Goal: Complete application form: Complete application form

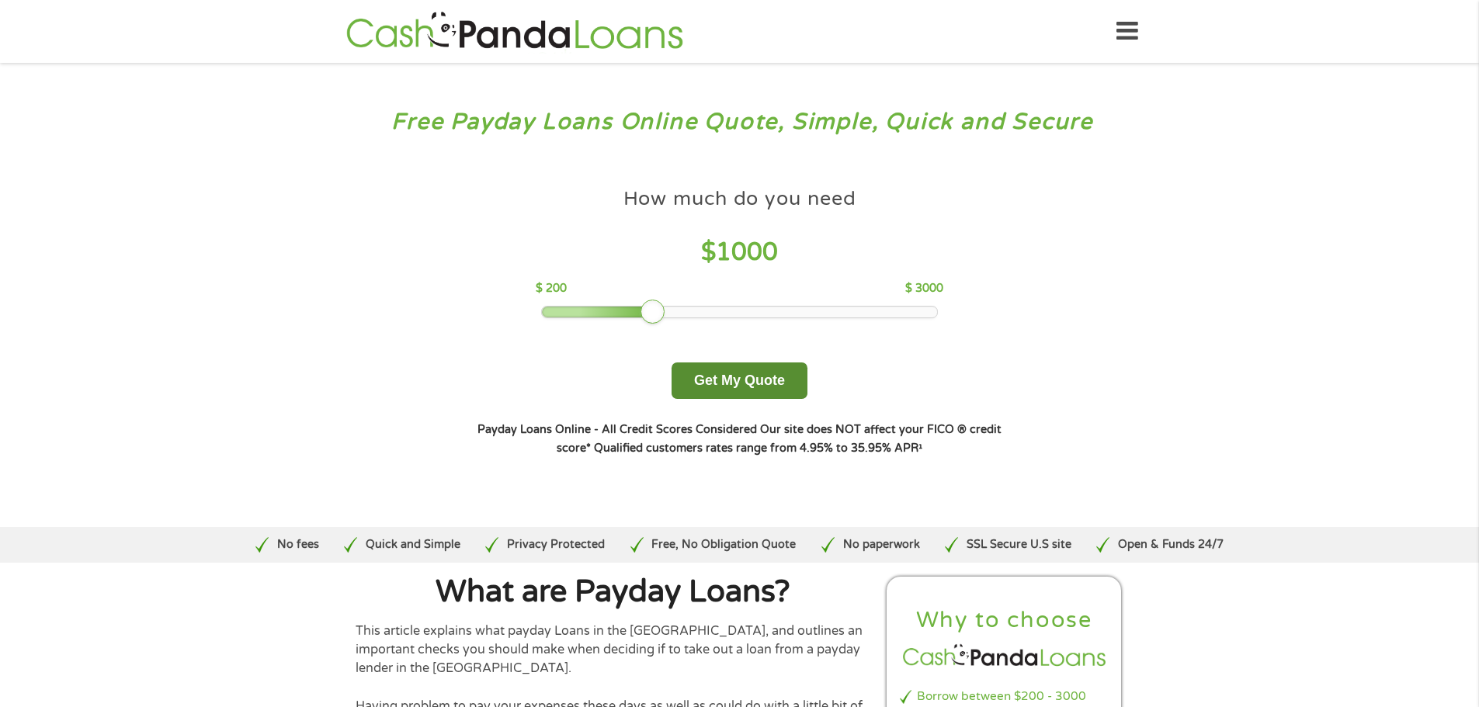
click at [780, 373] on button "Get My Quote" at bounding box center [739, 381] width 136 height 36
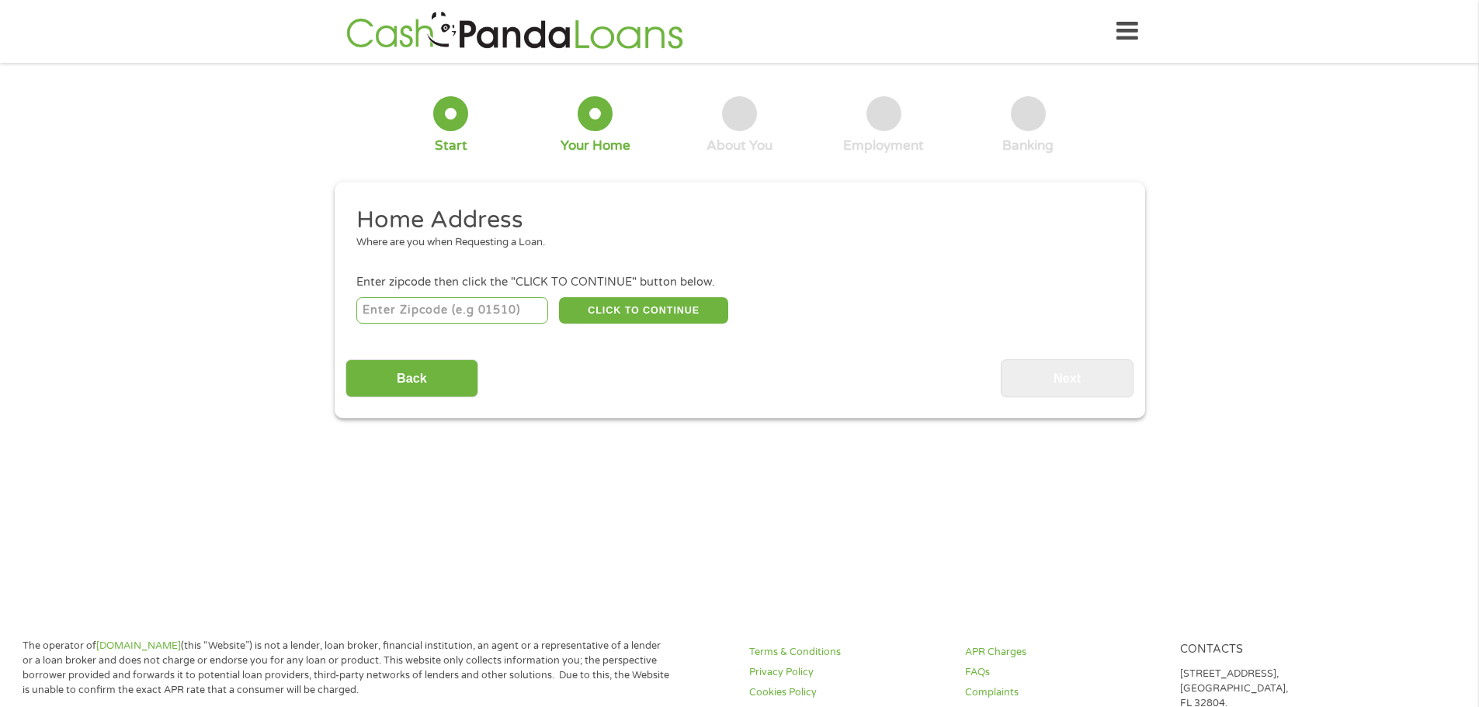
click at [446, 306] on input "number" at bounding box center [452, 310] width 192 height 26
type input "76013"
select select "Texas"
click at [653, 313] on button "CLICK TO CONTINUE" at bounding box center [643, 310] width 169 height 26
type input "76013"
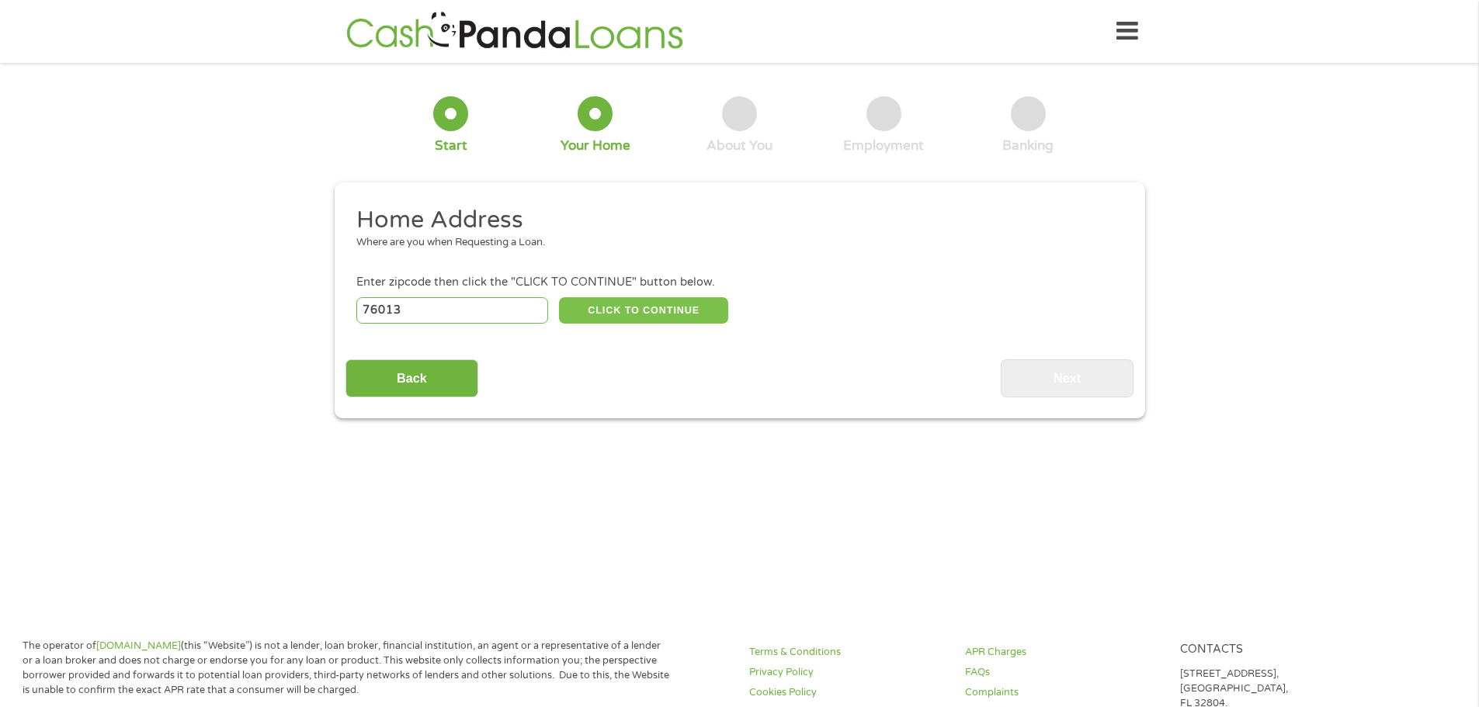
type input "Arlington"
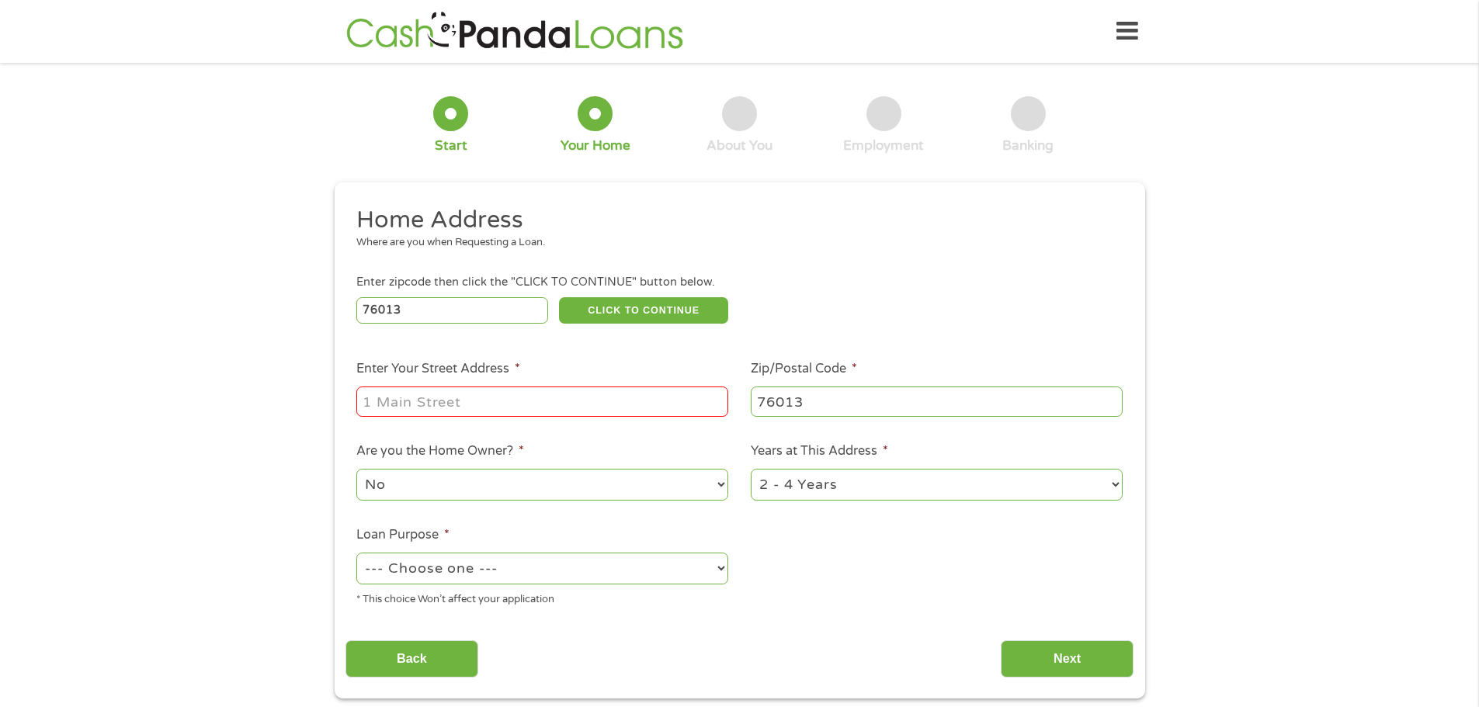
click at [670, 392] on input "Enter Your Street Address *" at bounding box center [542, 401] width 372 height 29
type input "1519 Marshalldale Dr"
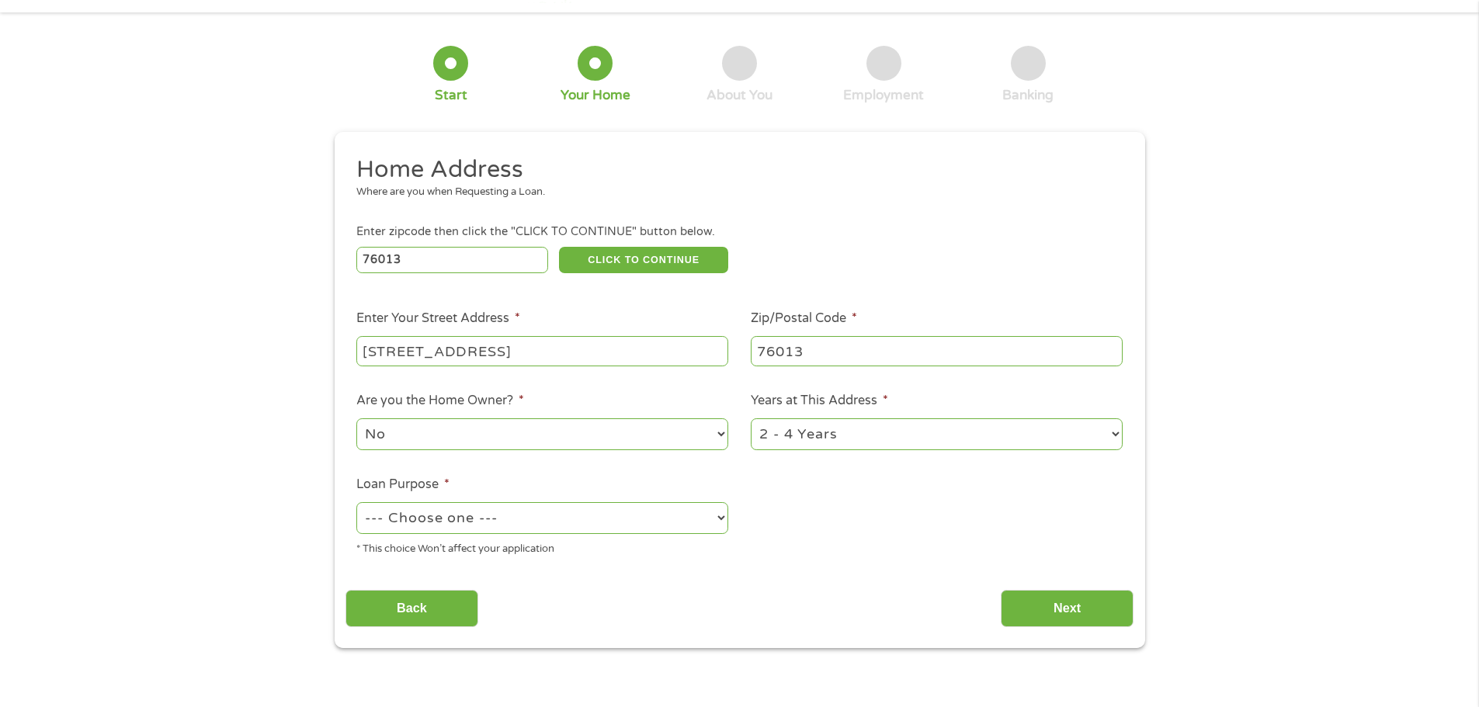
scroll to position [78, 0]
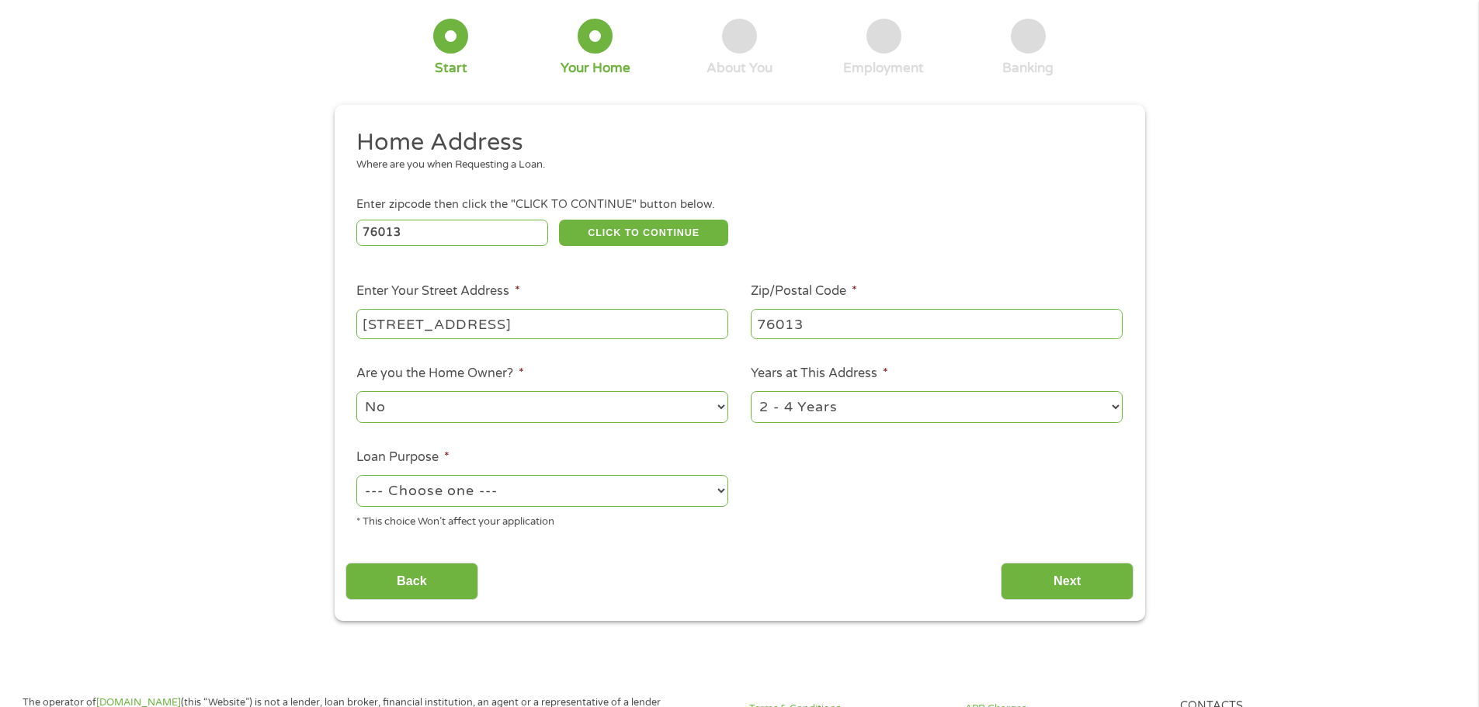
click at [560, 482] on select "--- Choose one --- Pay Bills Debt Consolidation Home Improvement Major Purchase…" at bounding box center [542, 491] width 372 height 32
select select "paybills"
click at [356, 475] on select "--- Choose one --- Pay Bills Debt Consolidation Home Improvement Major Purchase…" at bounding box center [542, 491] width 372 height 32
click at [1015, 585] on input "Next" at bounding box center [1067, 582] width 133 height 38
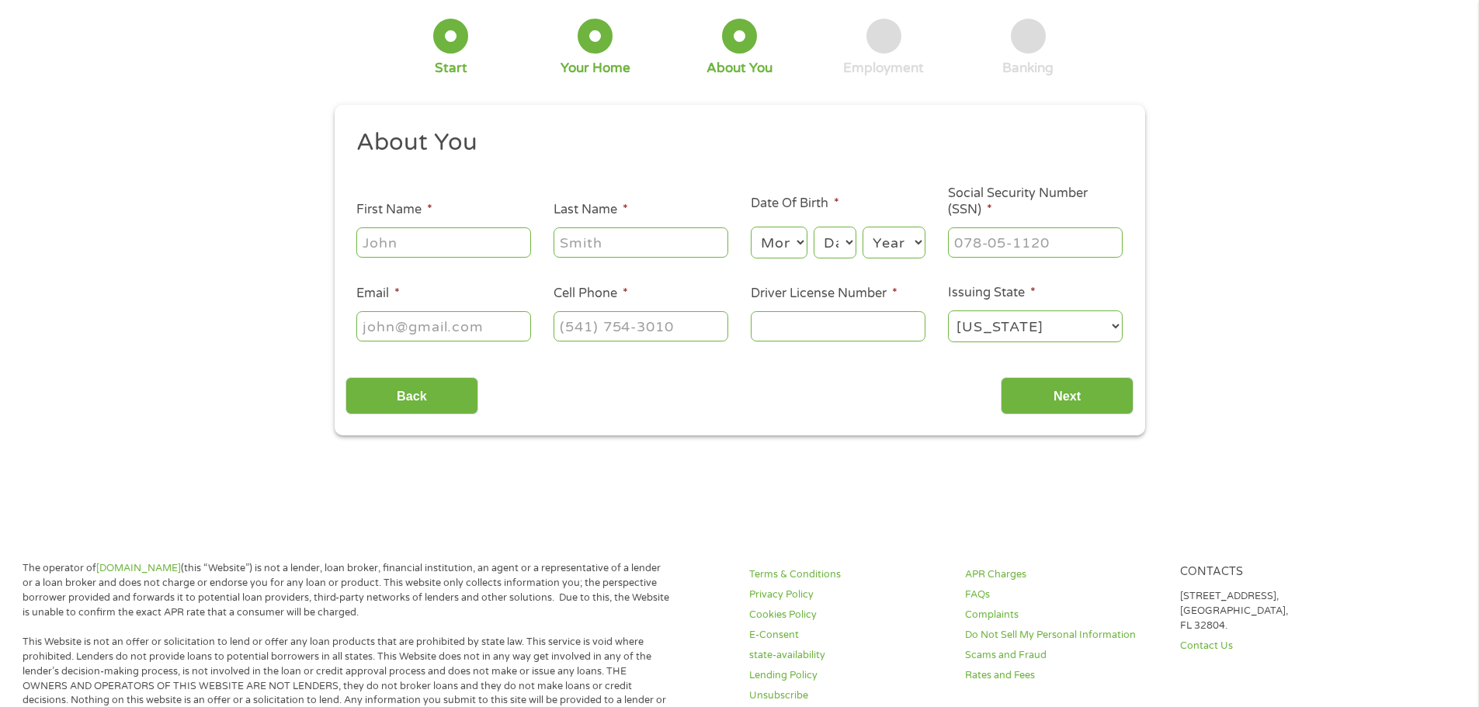
scroll to position [0, 0]
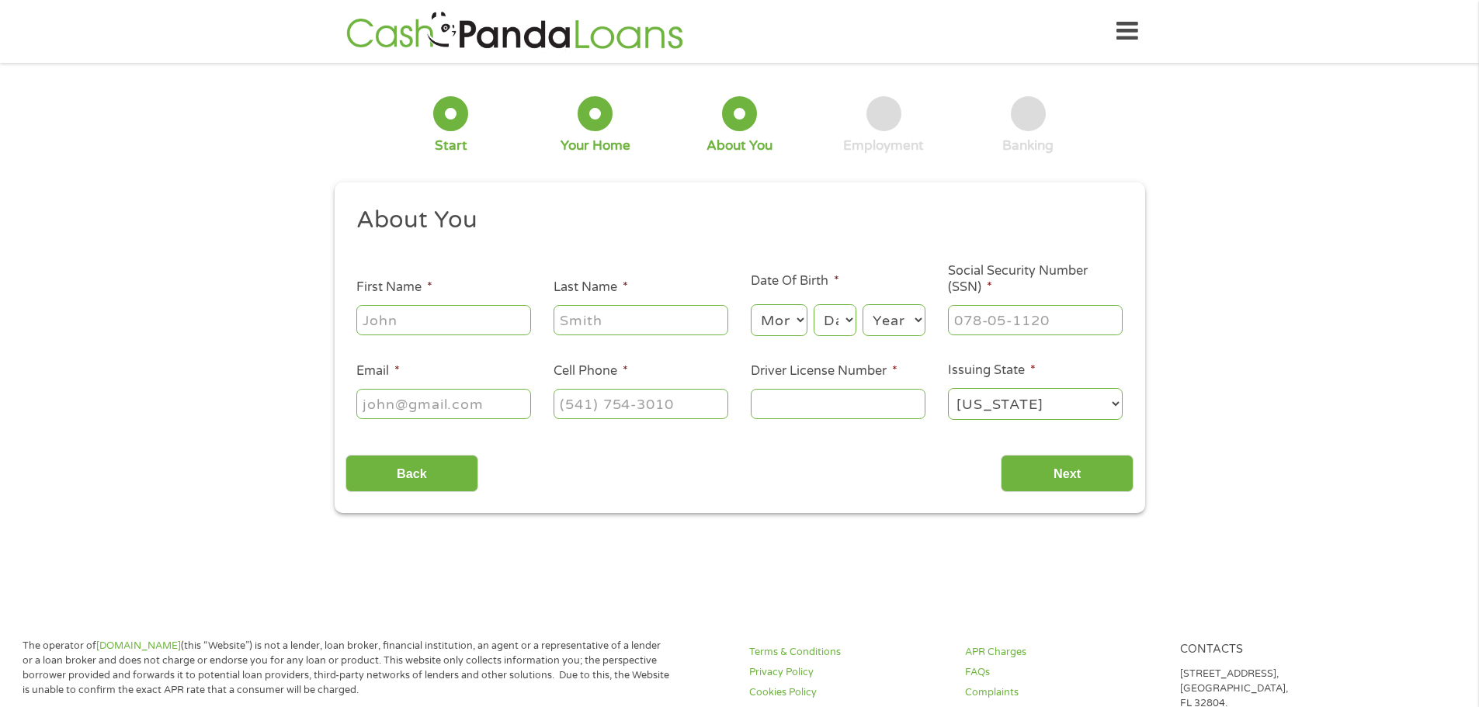
click at [416, 331] on input "First Name *" at bounding box center [443, 319] width 175 height 29
type input "Olivia"
type input "Flowers"
type input "oliviaflowers22@icloud.com"
type input "(682) 320-6111"
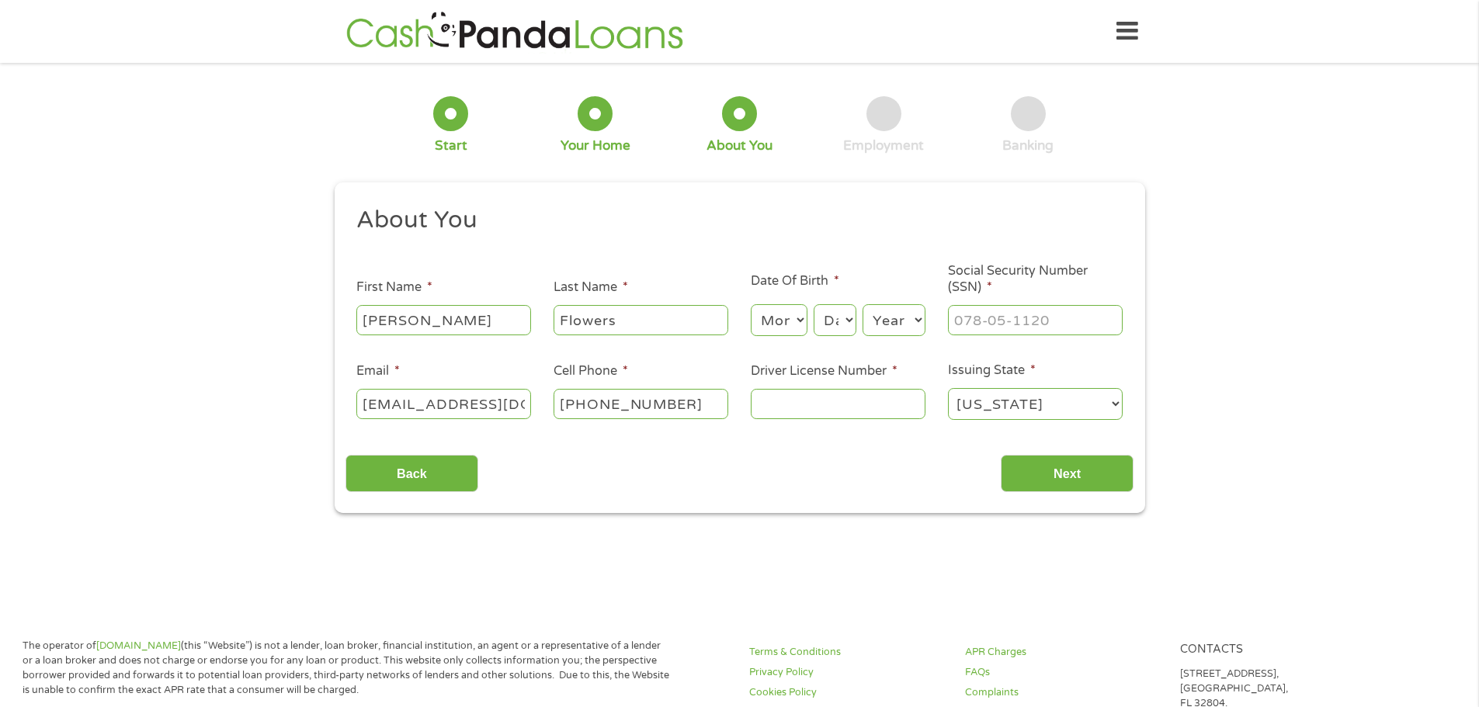
click at [791, 321] on select "Month 1 2 3 4 5 6 7 8 9 10 11 12" at bounding box center [779, 320] width 57 height 32
select select "1"
click at [751, 304] on select "Month 1 2 3 4 5 6 7 8 9 10 11 12" at bounding box center [779, 320] width 57 height 32
click at [826, 334] on select "Day 1 2 3 4 5 6 7 8 9 10 11 12 13 14 15 16 17 18 19 20 21 22 23 24 25 26 27 28 …" at bounding box center [835, 320] width 42 height 32
click at [909, 328] on select "Year 2007 2006 2005 2004 2003 2002 2001 2000 1999 1998 1997 1996 1995 1994 1993…" at bounding box center [893, 320] width 63 height 32
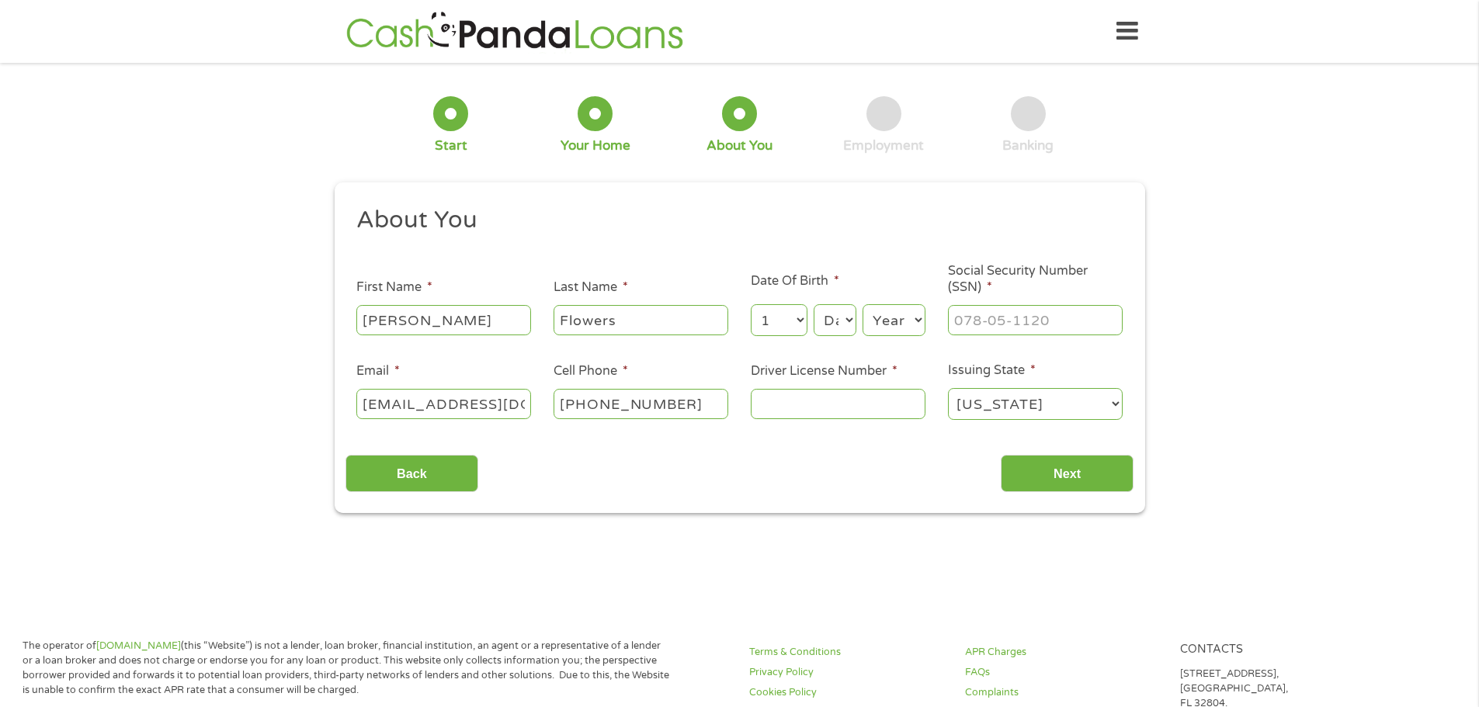
click at [844, 319] on select "Day 1 2 3 4 5 6 7 8 9 10 11 12 13 14 15 16 17 18 19 20 21 22 23 24 25 26 27 28 …" at bounding box center [835, 320] width 42 height 32
click at [814, 304] on select "Day 1 2 3 4 5 6 7 8 9 10 11 12 13 14 15 16 17 18 19 20 21 22 23 24 25 26 27 28 …" at bounding box center [835, 320] width 42 height 32
click at [835, 313] on select "Day 1 2 3 4 5 6 7 8 9 10 11 12 13 14 15 16 17 18 19 20 21 22 23 24 25 26 27 28 …" at bounding box center [835, 320] width 42 height 32
select select "16"
click at [814, 304] on select "Day 1 2 3 4 5 6 7 8 9 10 11 12 13 14 15 16 17 18 19 20 21 22 23 24 25 26 27 28 …" at bounding box center [835, 320] width 42 height 32
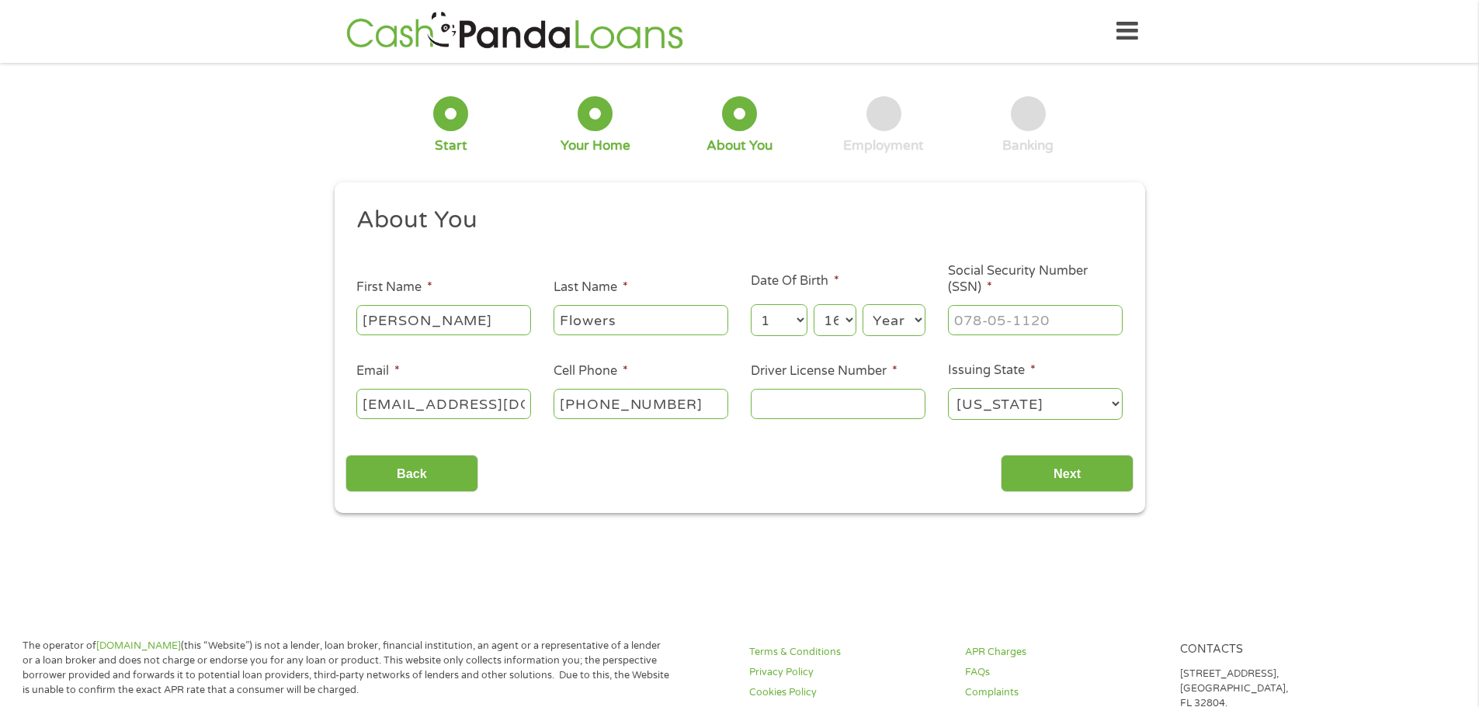
drag, startPoint x: 895, startPoint y: 304, endPoint x: 893, endPoint y: 314, distance: 10.2
click at [895, 304] on select "Year 2007 2006 2005 2004 2003 2002 2001 2000 1999 1998 1997 1996 1995 1994 1993…" at bounding box center [893, 320] width 63 height 32
select select "1987"
click at [1039, 259] on ul "About You This field is hidden when viewing the form Title * --- Choose one ---…" at bounding box center [739, 319] width 788 height 229
click at [1020, 319] on input "___-__-____" at bounding box center [1035, 319] width 175 height 29
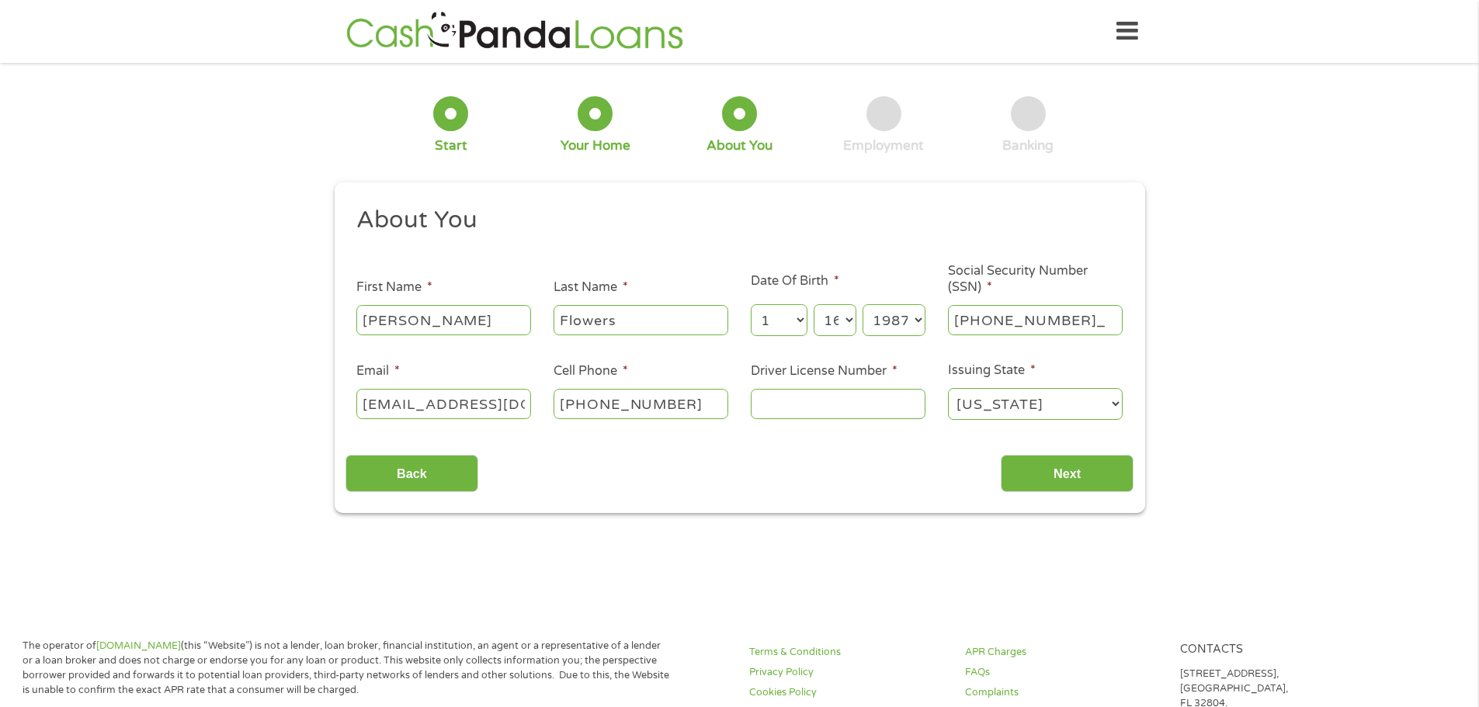
type input "638-16-2526"
click at [886, 408] on input "Driver License Number *" at bounding box center [838, 403] width 175 height 29
type input "22904398"
click at [1027, 489] on input "Next" at bounding box center [1067, 474] width 133 height 38
click at [1039, 465] on input "Next" at bounding box center [1067, 474] width 133 height 38
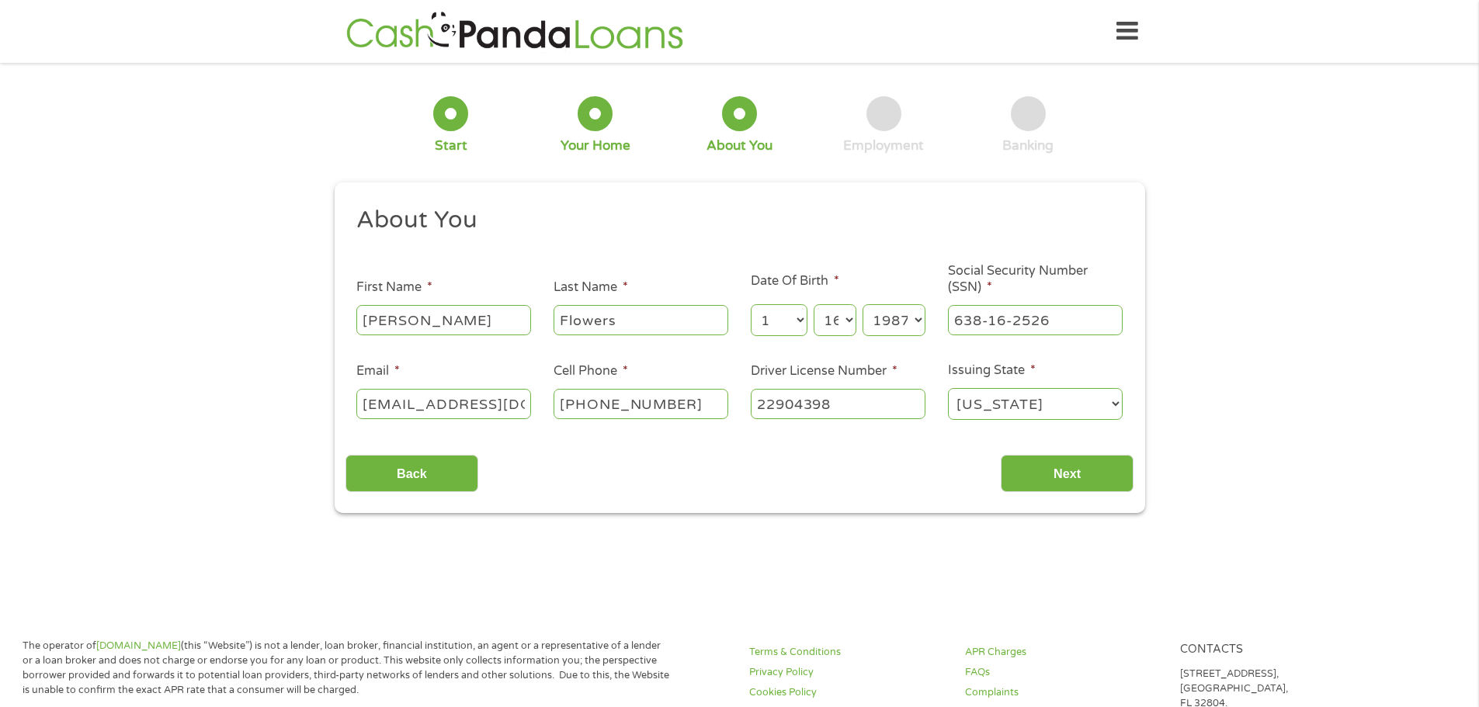
scroll to position [6, 6]
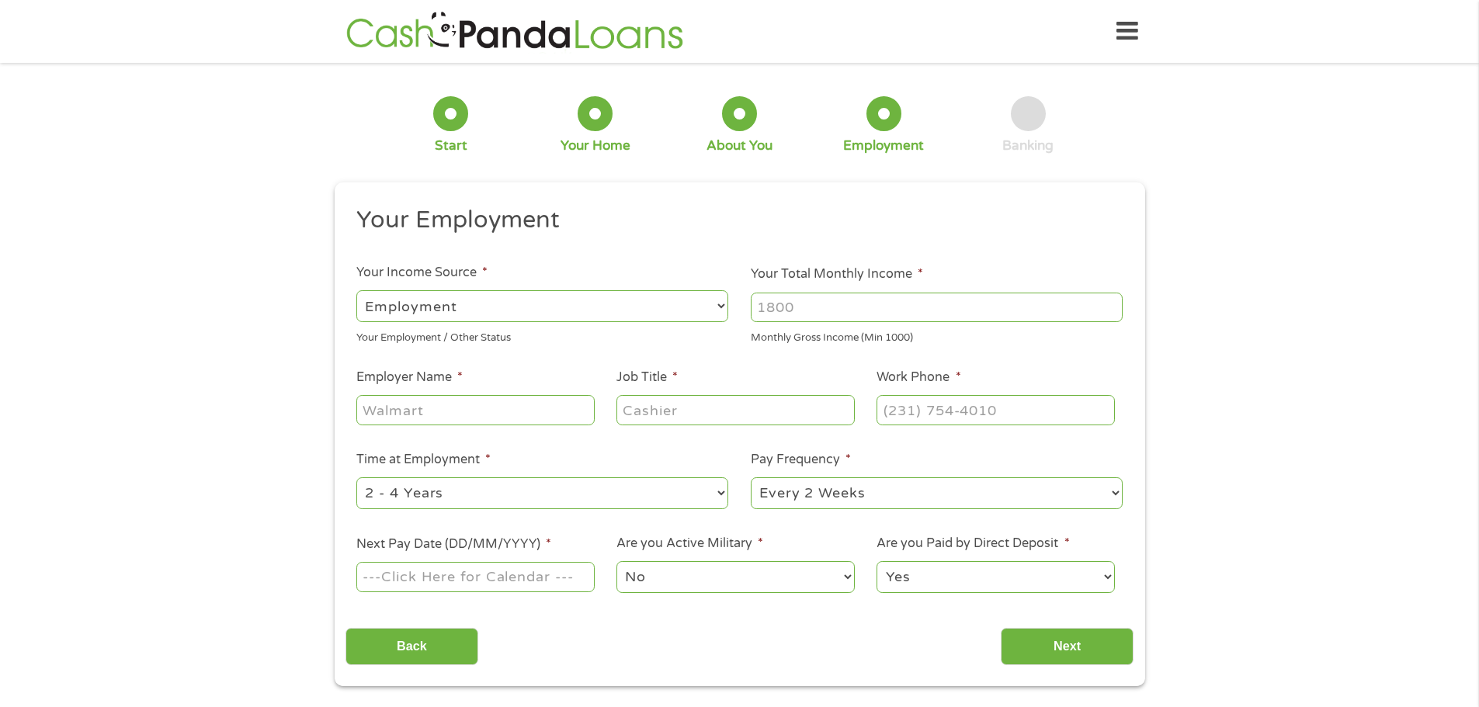
drag, startPoint x: 840, startPoint y: 316, endPoint x: 758, endPoint y: 317, distance: 82.3
click at [758, 317] on input "Your Total Monthly Income *" at bounding box center [937, 307] width 372 height 29
type input "6000"
click at [403, 404] on input "Employer Name *" at bounding box center [475, 409] width 238 height 29
type input "Blackmon Mooring"
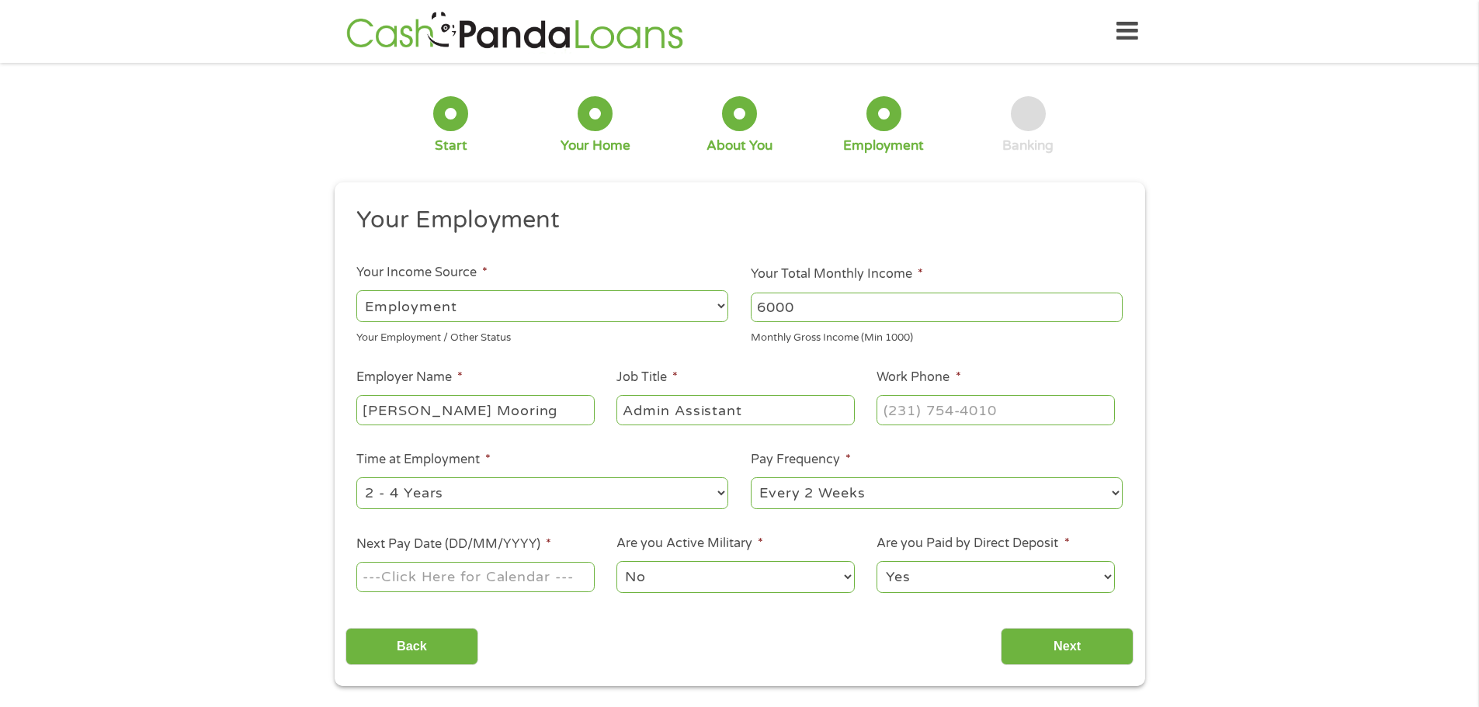
type input "Admin Assistant"
type input "(817) 308-3625"
click at [789, 507] on select "--- Choose one --- Every 2 Weeks Every Week Monthly Semi-Monthly" at bounding box center [937, 493] width 372 height 32
select select "weekly"
click at [751, 477] on select "--- Choose one --- Every 2 Weeks Every Week Monthly Semi-Monthly" at bounding box center [937, 493] width 372 height 32
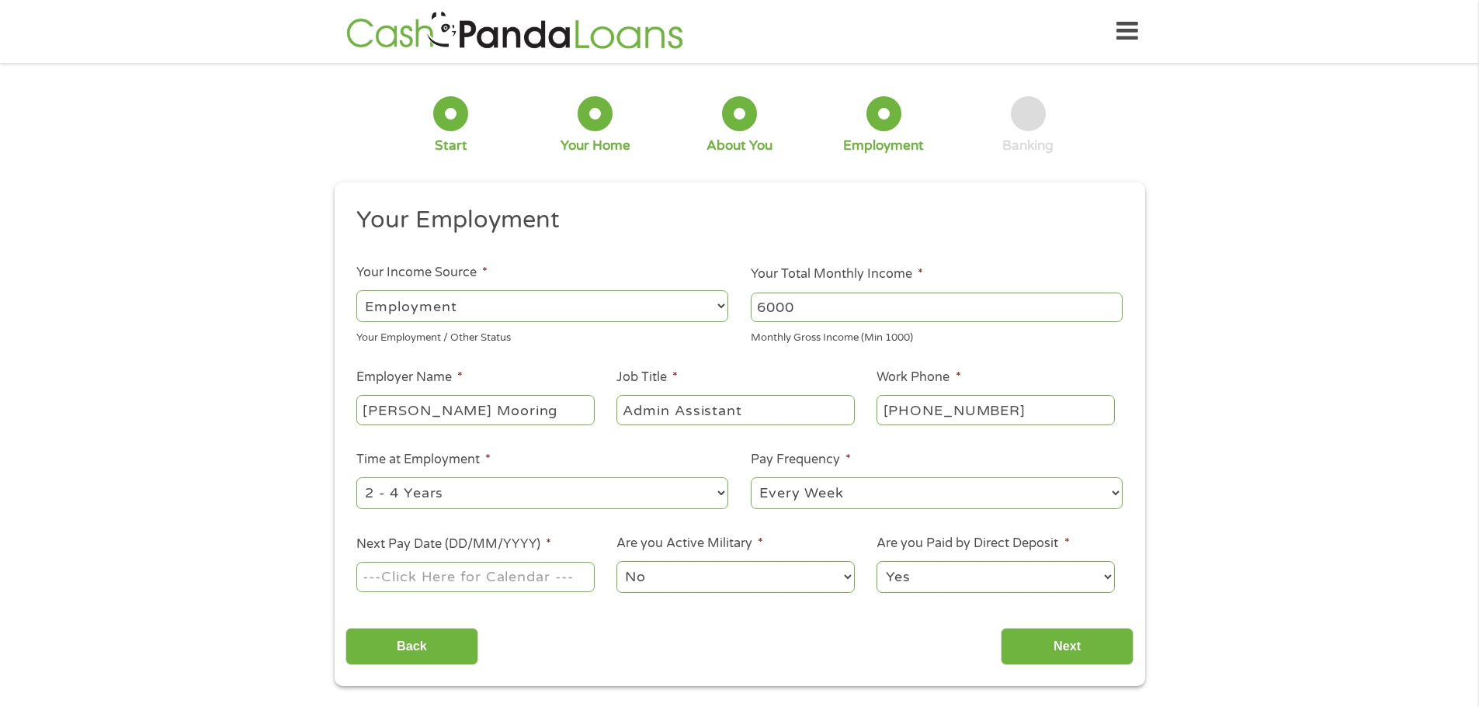
click at [547, 571] on input "Next Pay Date (DD/MM/YYYY) *" at bounding box center [475, 576] width 238 height 29
type input "03/10/2025"
click at [1072, 651] on input "Next" at bounding box center [1067, 647] width 133 height 38
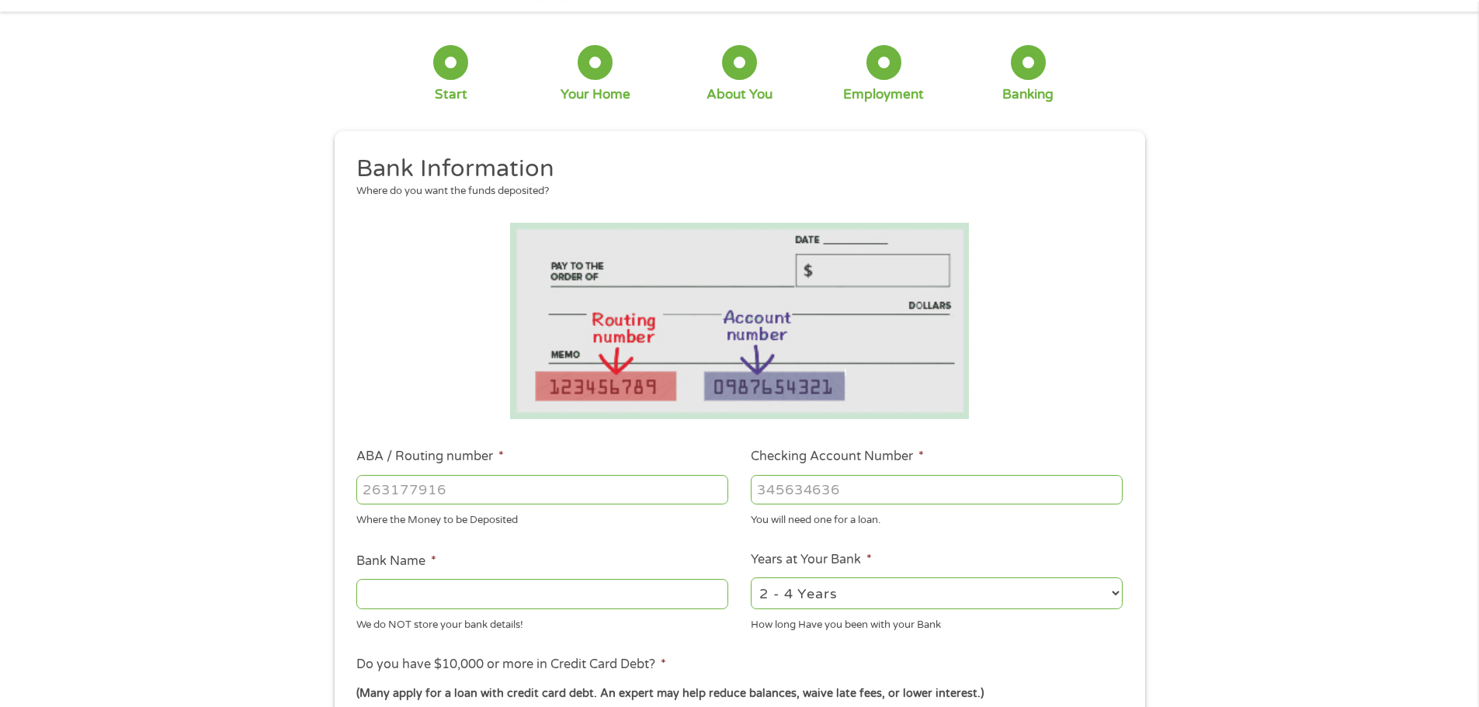
scroll to position [78, 0]
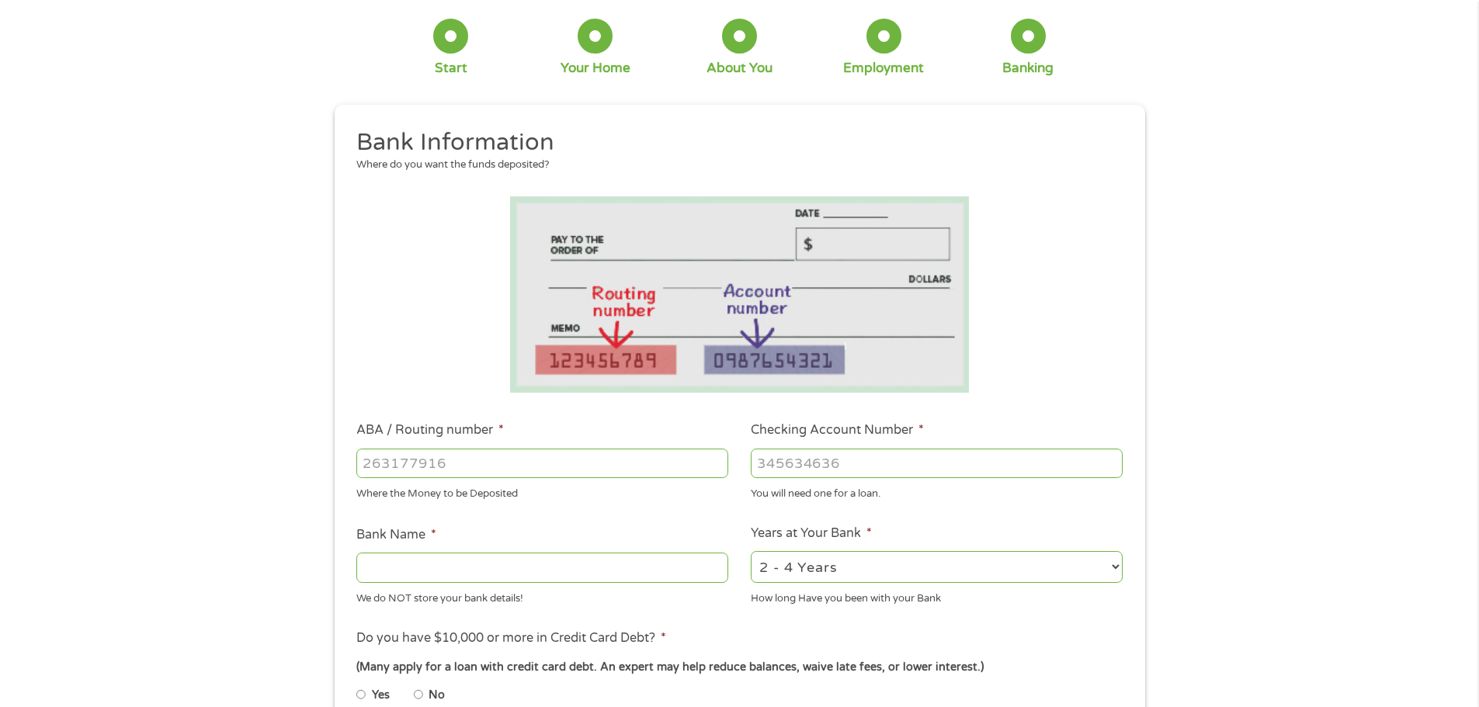
click at [540, 462] on input "ABA / Routing number *" at bounding box center [542, 463] width 372 height 29
type input "111900659"
type input "WELLS FARGO BANK"
type input "111900659"
click at [803, 458] on input "Checking Account Number *" at bounding box center [937, 463] width 372 height 29
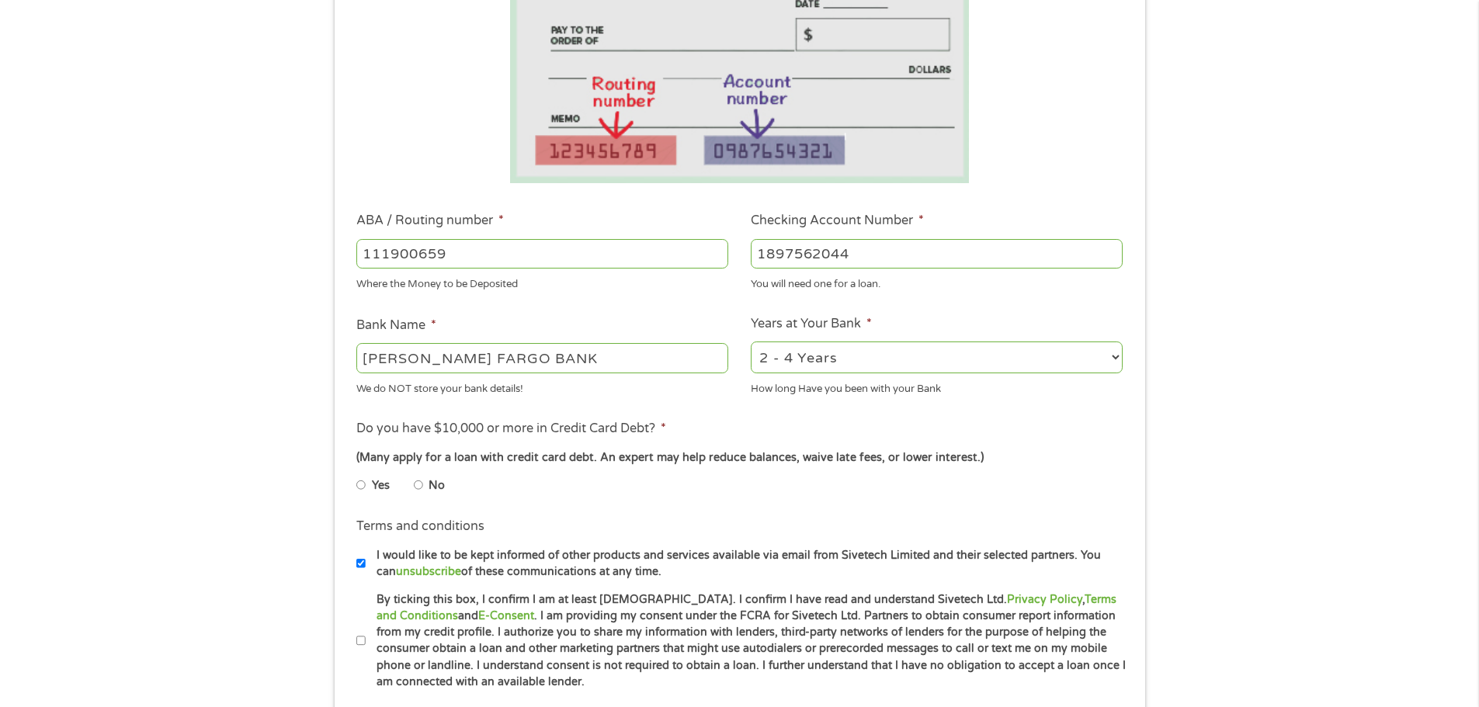
scroll to position [311, 0]
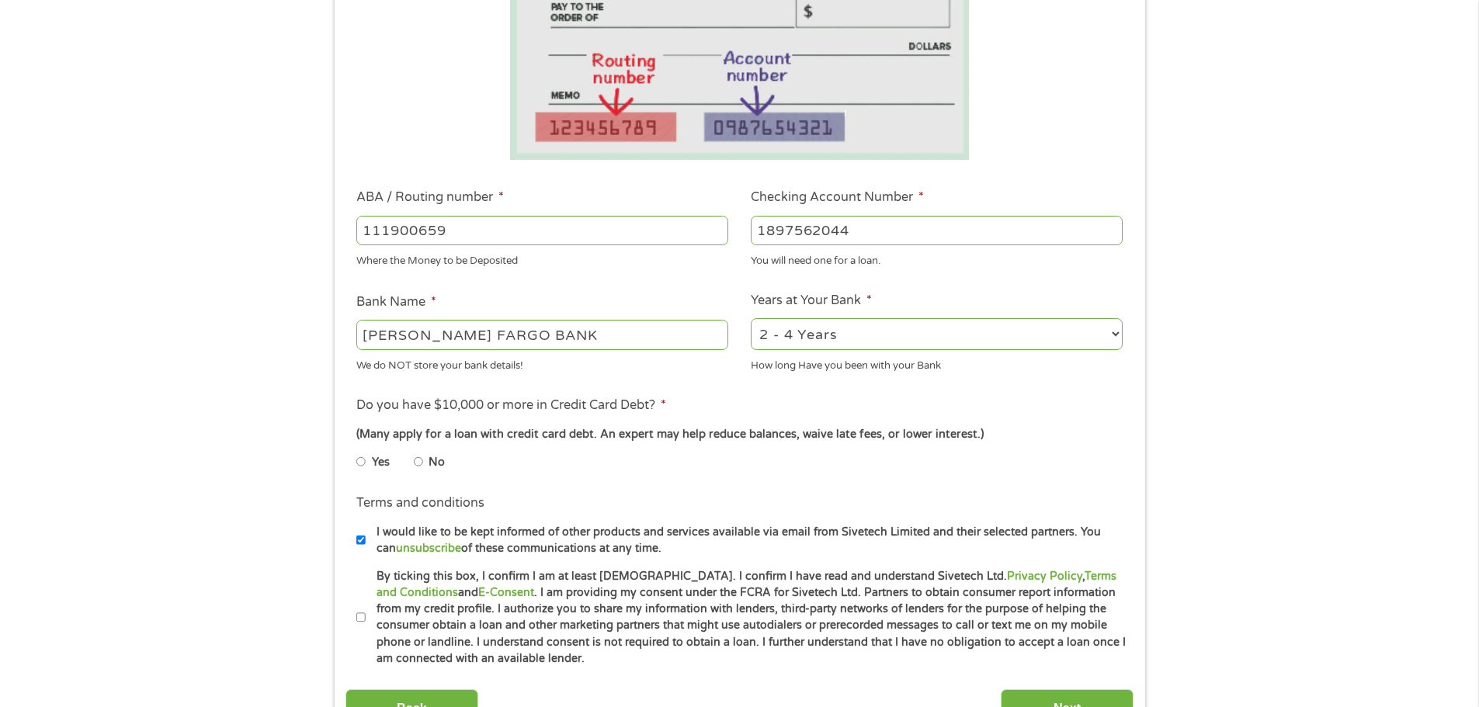
type input "1897562044"
click at [423, 459] on li "No" at bounding box center [442, 462] width 56 height 30
click at [417, 460] on input "No" at bounding box center [418, 461] width 9 height 25
radio input "true"
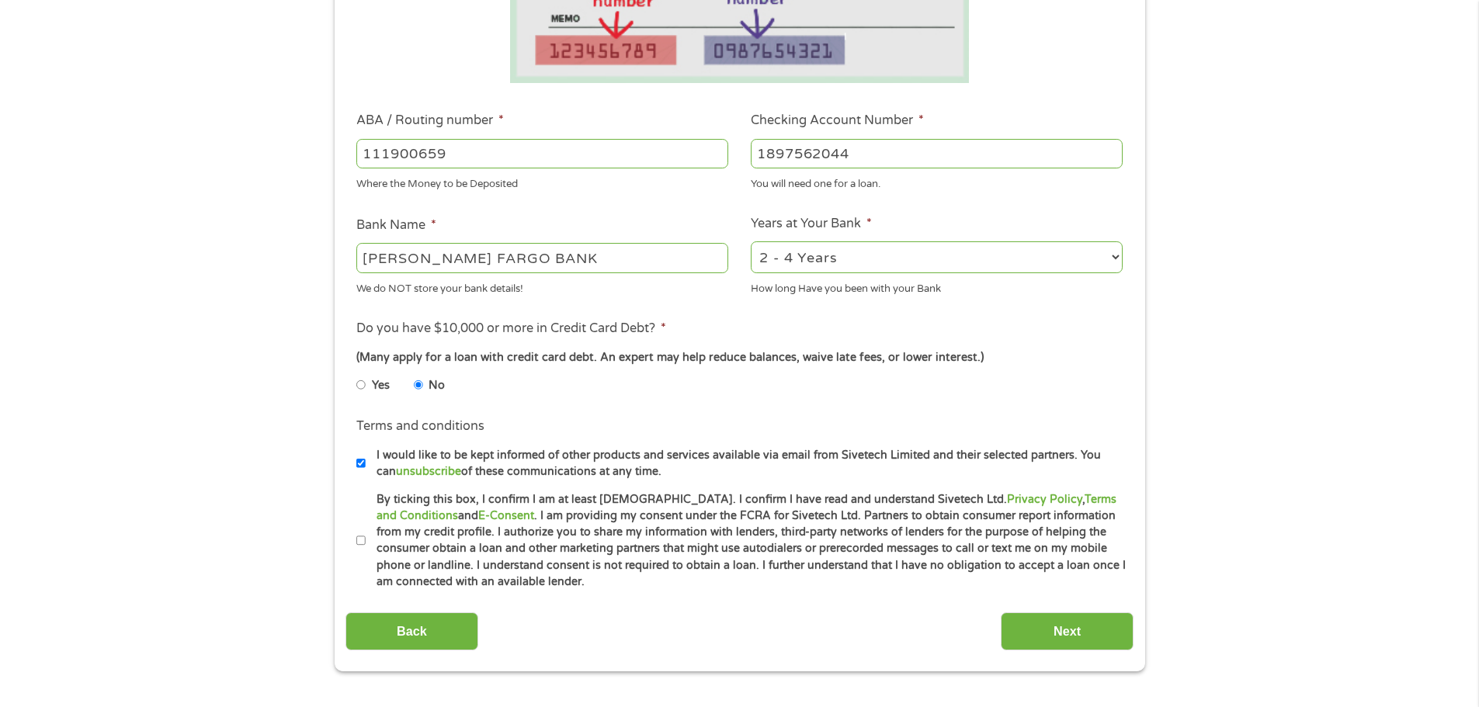
scroll to position [388, 0]
click at [363, 541] on input "By ticking this box, I confirm I am at least 18 years old. I confirm I have rea…" at bounding box center [360, 540] width 9 height 25
checkbox input "true"
click at [1035, 637] on input "Next" at bounding box center [1067, 631] width 133 height 38
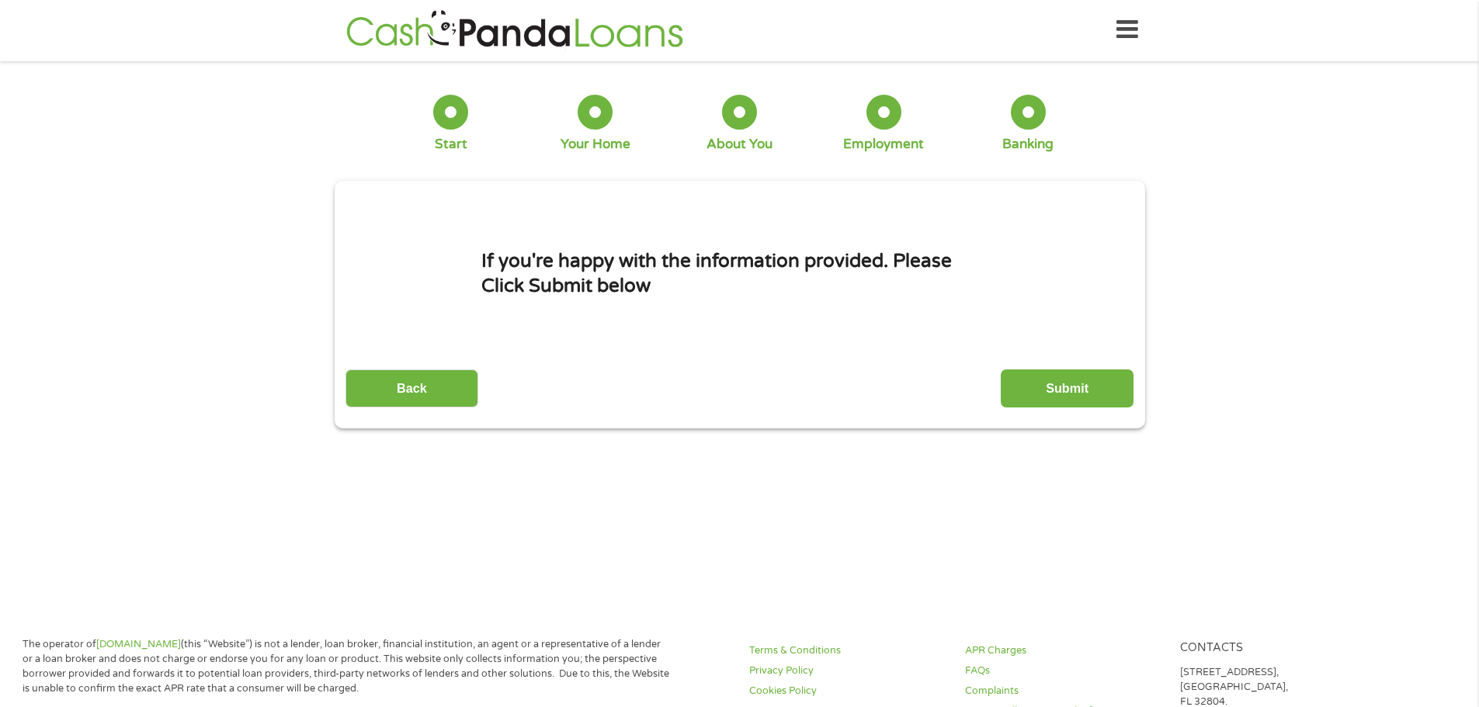
scroll to position [0, 0]
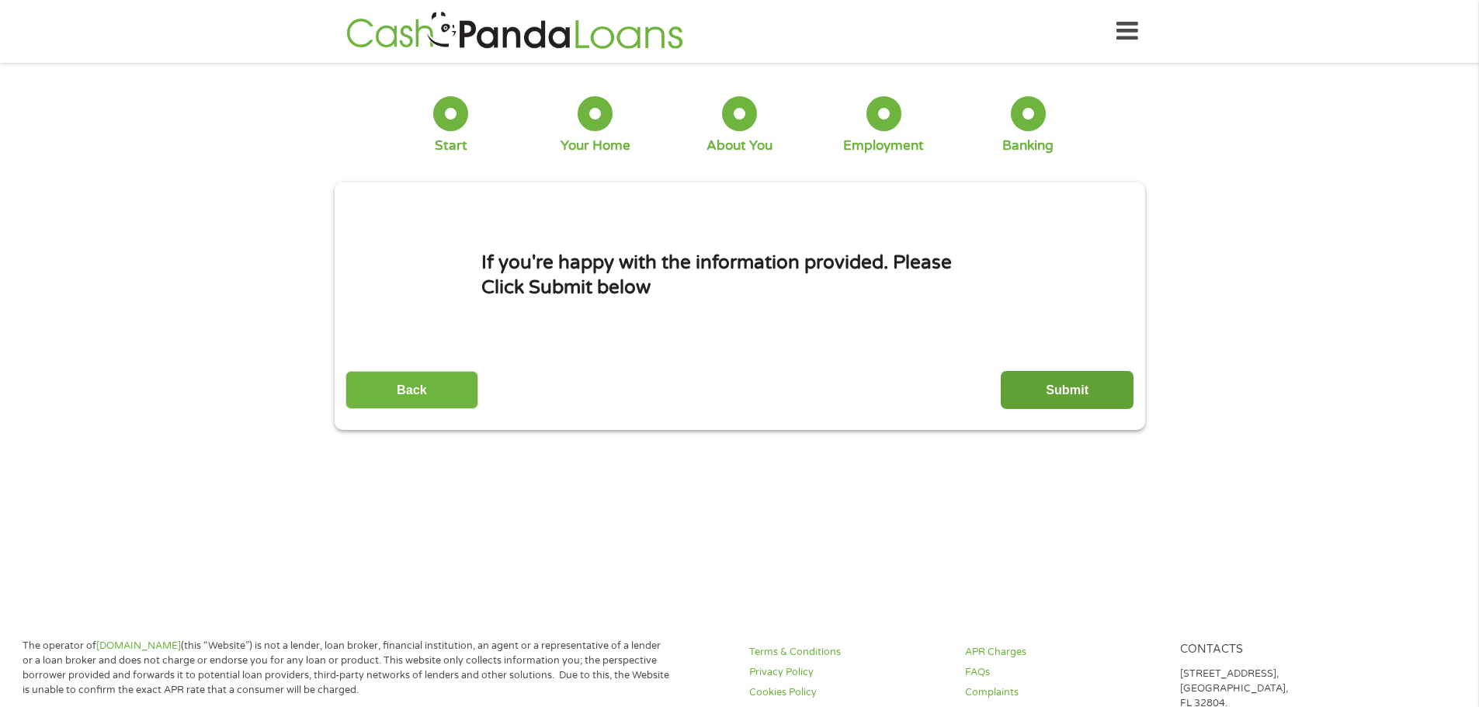
click at [1065, 394] on input "Submit" at bounding box center [1067, 390] width 133 height 38
